Goal: Task Accomplishment & Management: Manage account settings

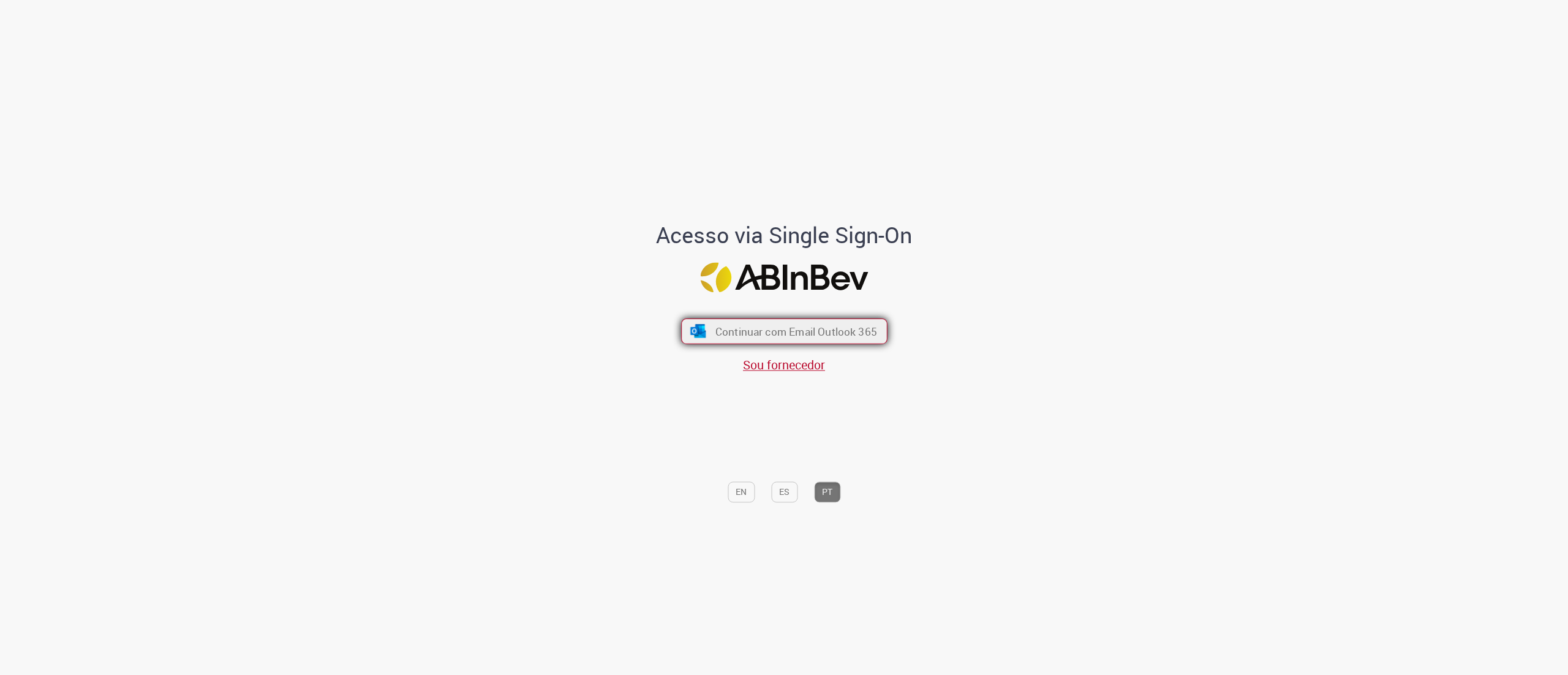
click at [767, 322] on button "Continuar com Email Outlook 365" at bounding box center [784, 331] width 207 height 26
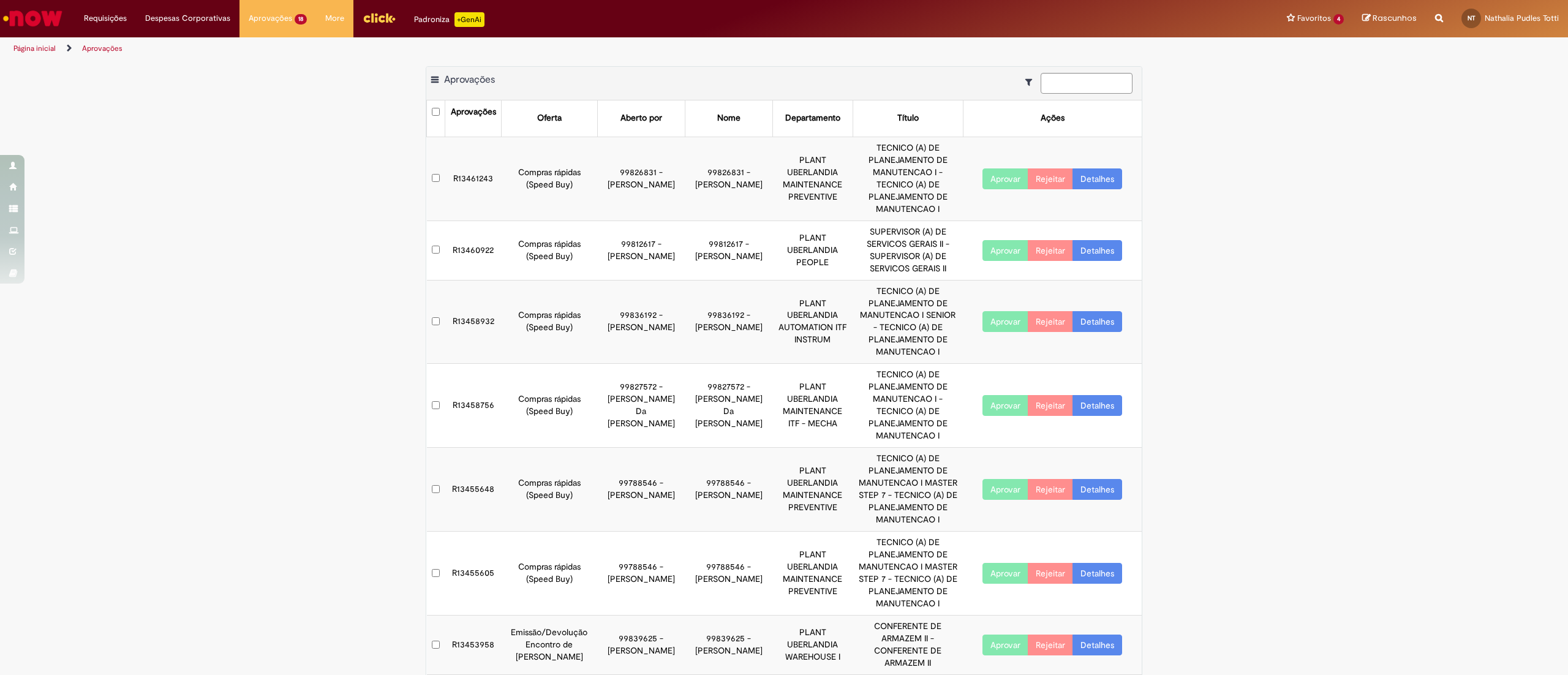
click at [991, 241] on button "Aprovar" at bounding box center [1005, 250] width 46 height 21
